Goal: Contribute content

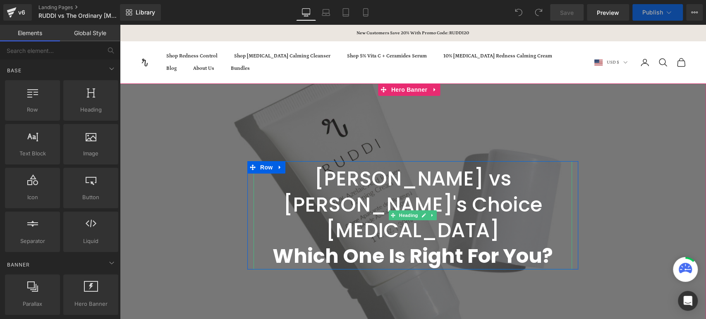
click at [387, 182] on h1 "[PERSON_NAME] vs [PERSON_NAME]'s Choice [MEDICAL_DATA] Which One Is Right For Y…" at bounding box center [412, 217] width 318 height 103
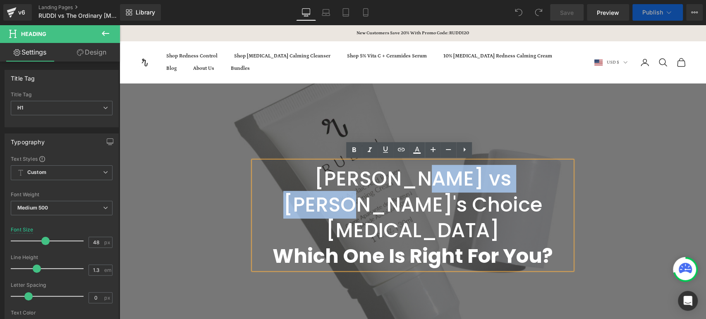
drag, startPoint x: 345, startPoint y: 180, endPoint x: 489, endPoint y: 182, distance: 143.5
click at [489, 182] on h1 "[PERSON_NAME] vs [PERSON_NAME]'s Choice [MEDICAL_DATA] Which One Is Right For Y…" at bounding box center [412, 217] width 318 height 103
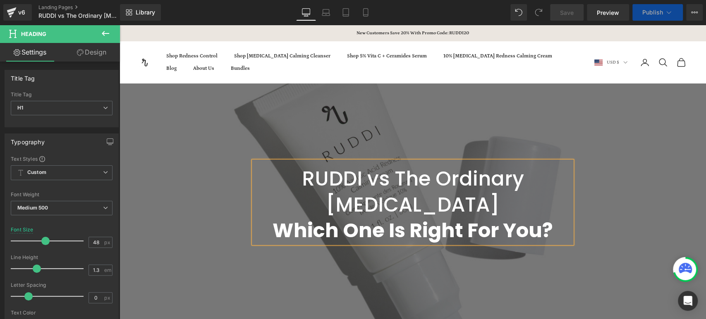
click at [693, 154] on div at bounding box center [412, 203] width 586 height 238
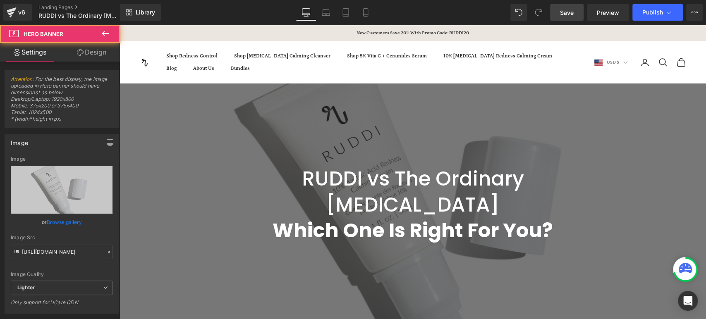
click at [550, 11] on link "Save" at bounding box center [566, 12] width 33 height 17
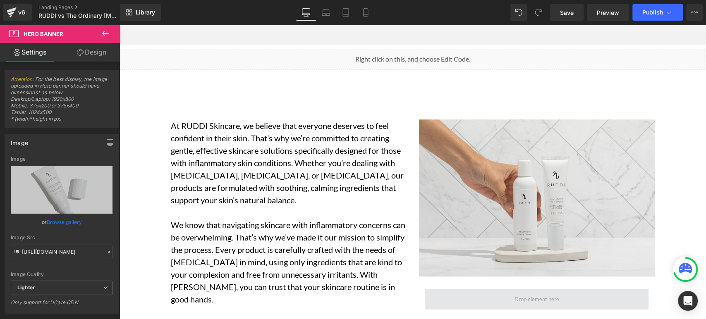
scroll to position [2618, 0]
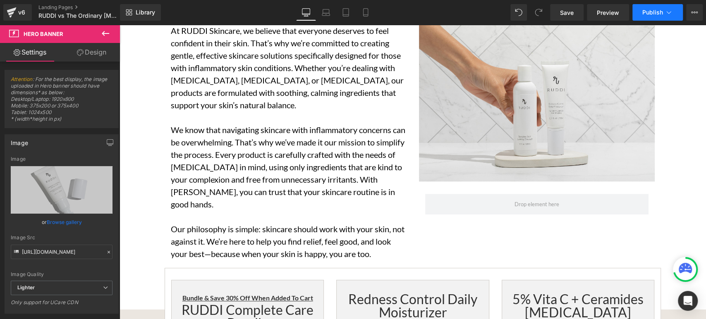
click at [655, 14] on span "Publish" at bounding box center [652, 12] width 21 height 7
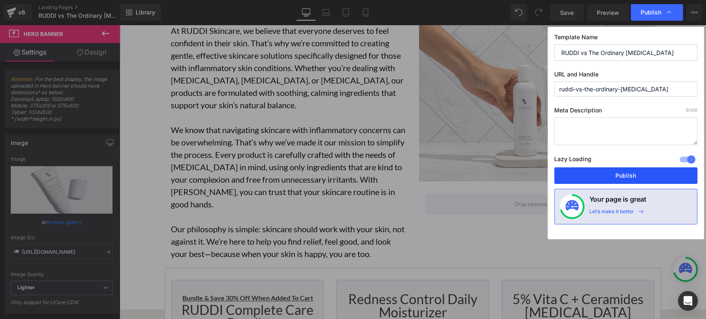
click at [600, 178] on button "Publish" at bounding box center [625, 175] width 143 height 17
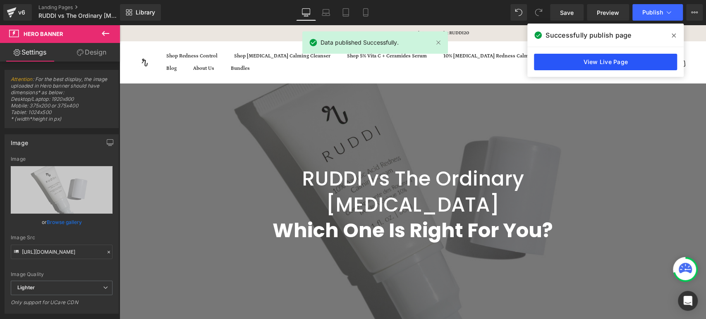
click at [615, 60] on link "View Live Page" at bounding box center [605, 62] width 143 height 17
